Goal: Information Seeking & Learning: Learn about a topic

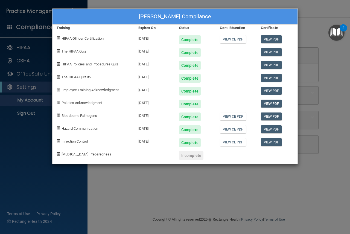
click at [119, 185] on div "Haley Inman's Compliance Training Expires On Status Cont. Education Certificate…" at bounding box center [175, 117] width 350 height 234
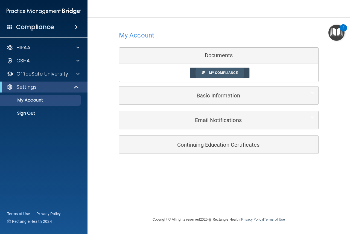
click at [226, 74] on span "My Compliance" at bounding box center [223, 73] width 29 height 4
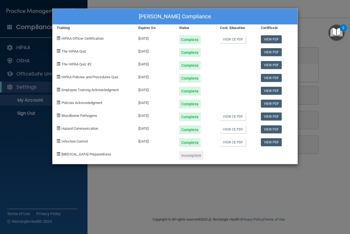
click at [146, 209] on div "Haley Inman's Compliance Training Expires On Status Cont. Education Certificate…" at bounding box center [175, 117] width 350 height 234
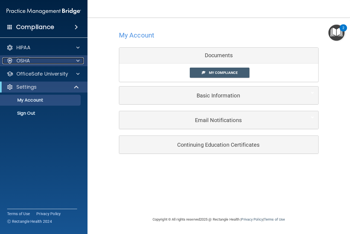
click at [22, 61] on p "OSHA" at bounding box center [23, 60] width 14 height 7
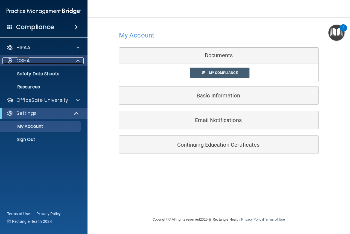
click at [33, 60] on div "OSHA" at bounding box center [36, 60] width 68 height 7
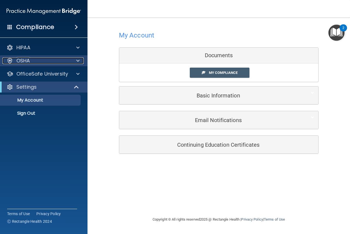
click at [30, 60] on div "OSHA" at bounding box center [36, 60] width 68 height 7
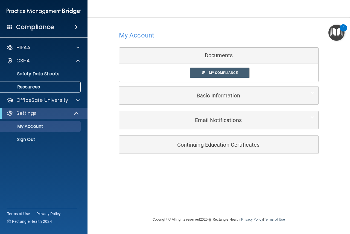
click at [32, 88] on p "Resources" at bounding box center [41, 86] width 75 height 5
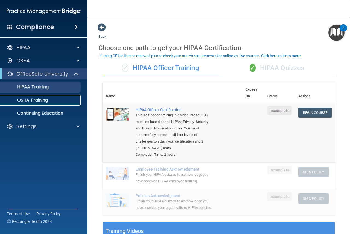
click at [34, 98] on p "OSHA Training" at bounding box center [26, 99] width 44 height 5
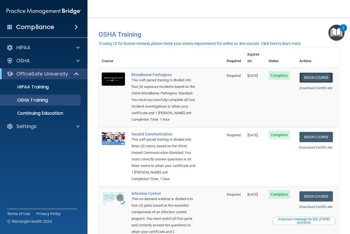
click at [319, 72] on link "Begin Course" at bounding box center [315, 77] width 33 height 10
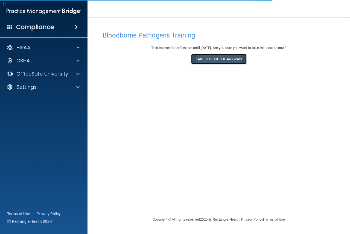
click at [218, 61] on button "Take the course anyway!" at bounding box center [218, 59] width 55 height 10
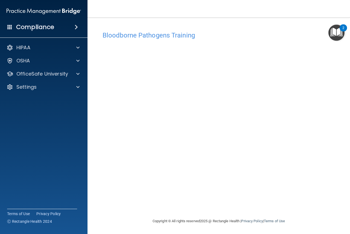
click at [264, 40] on div "Bloodborne Pathogens Training" at bounding box center [218, 34] width 241 height 13
click at [243, 40] on div "Bloodborne Pathogens Training" at bounding box center [218, 34] width 241 height 13
